Goal: Transaction & Acquisition: Subscribe to service/newsletter

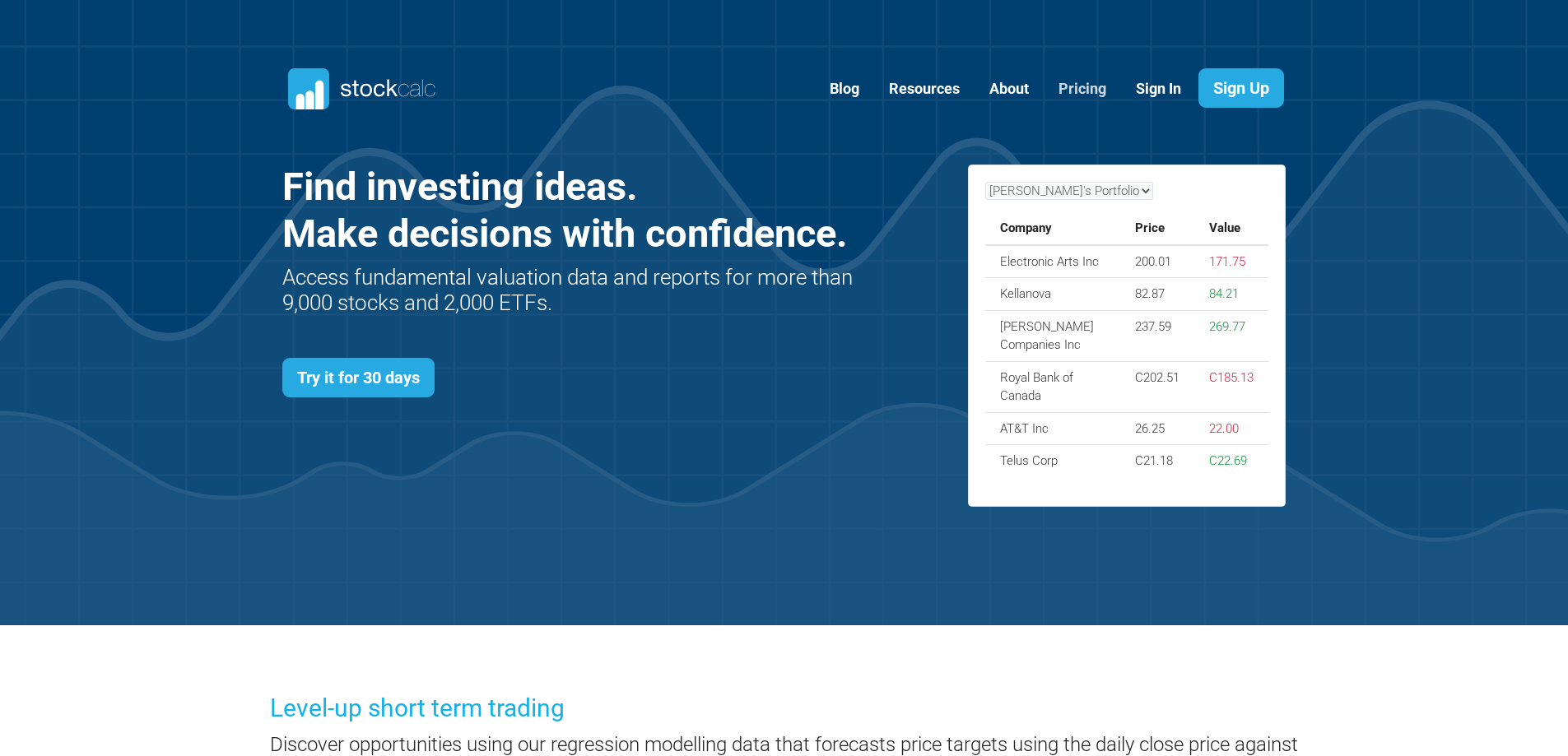
click at [1077, 89] on link "Pricing" at bounding box center [1083, 88] width 73 height 40
click at [373, 386] on link "Try it for 30 days" at bounding box center [358, 378] width 152 height 39
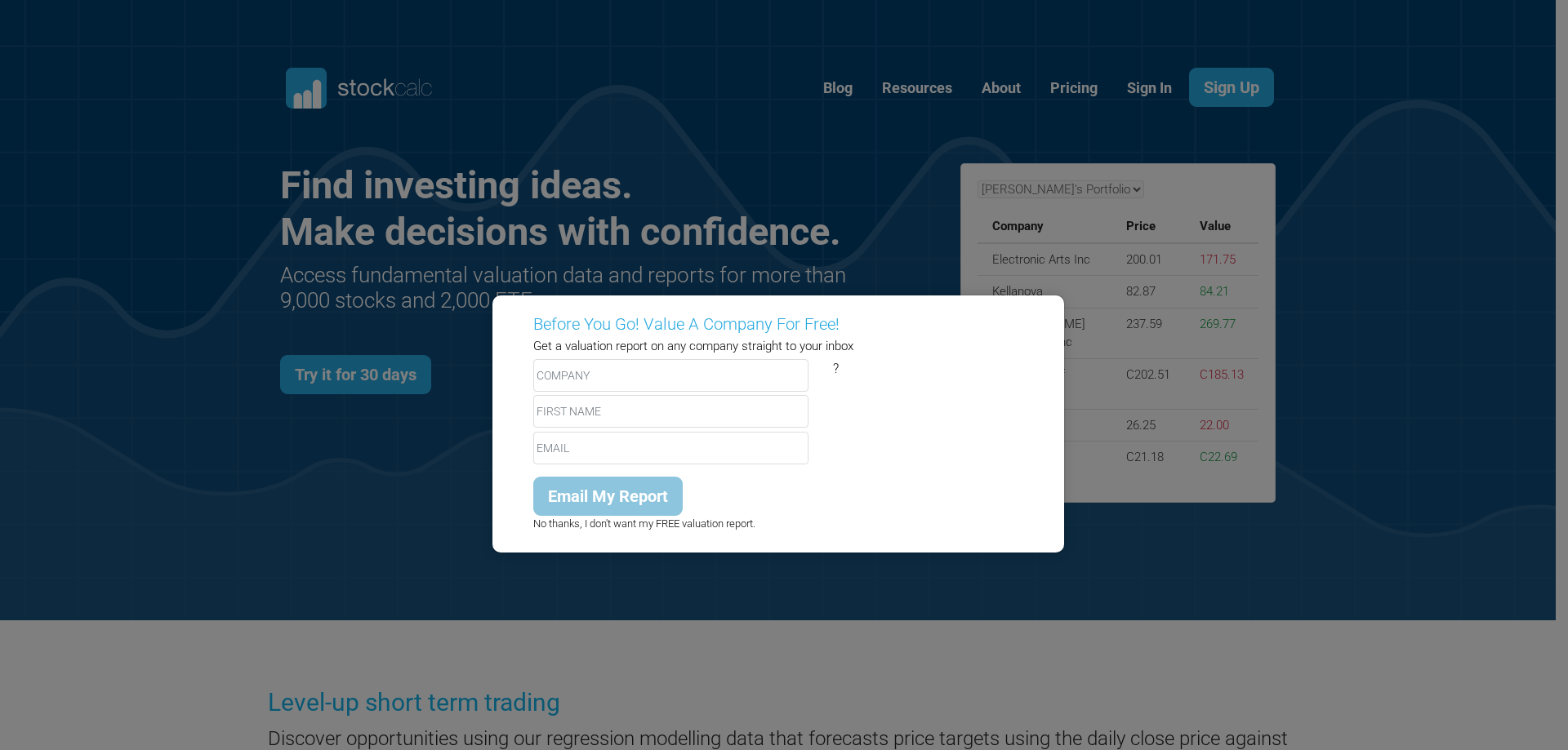
click at [1370, 474] on div "Before You Go! Value A Company For Free! Get a valuation report on any company …" at bounding box center [784, 375] width 1568 height 750
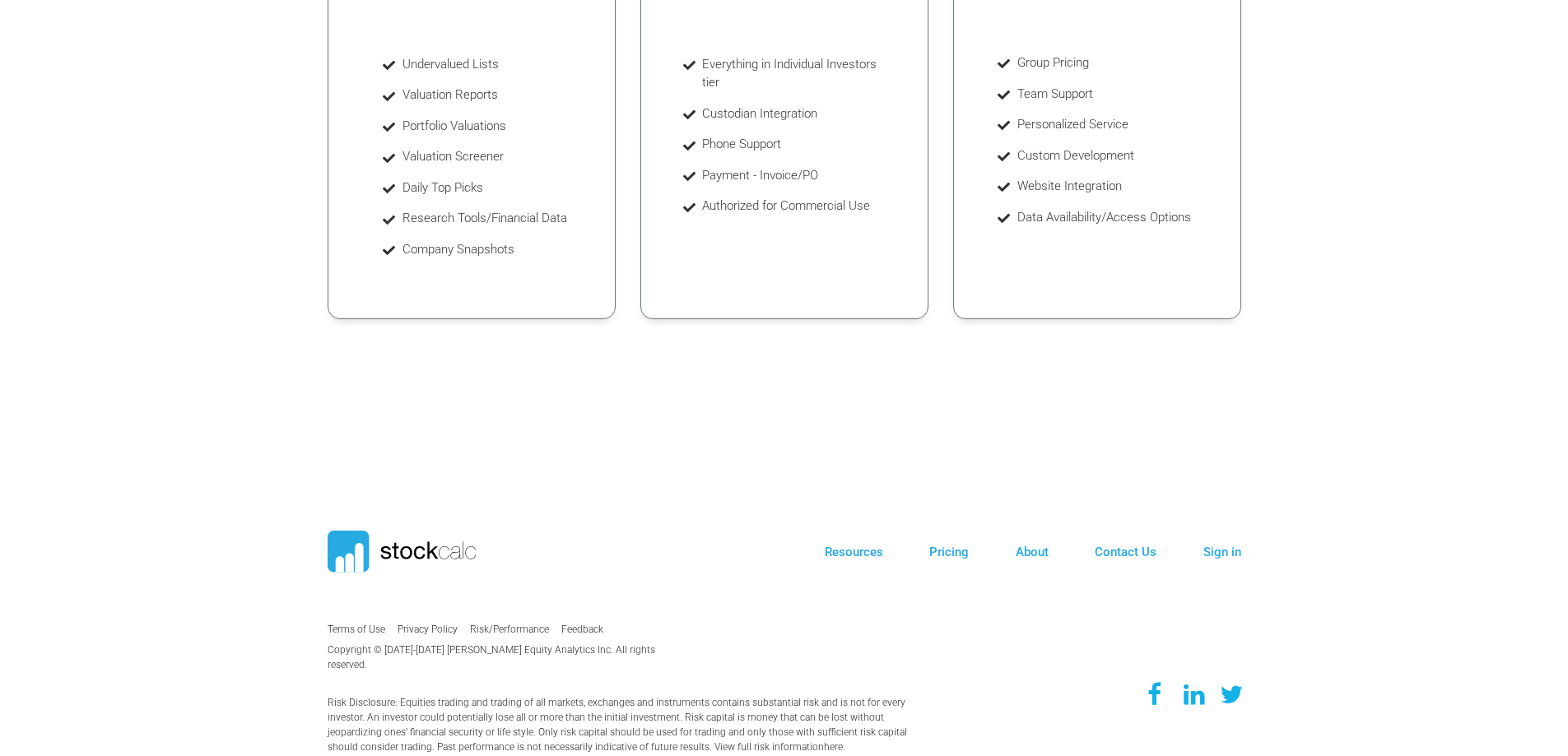
scroll to position [5, 0]
